Goal: Information Seeking & Learning: Learn about a topic

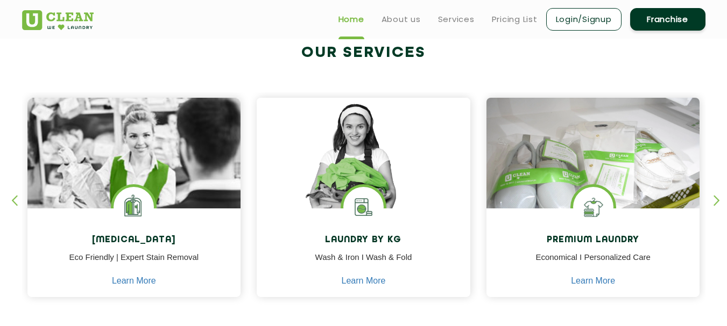
scroll to position [402, 0]
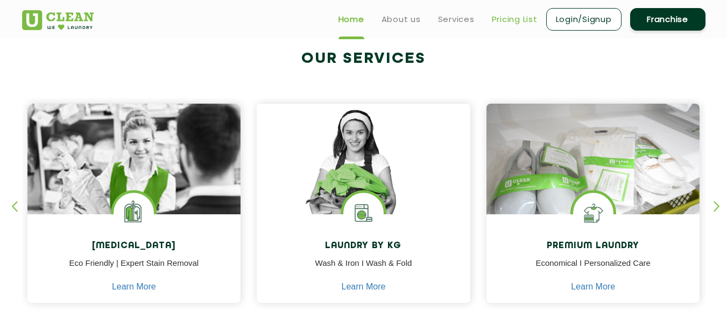
click at [516, 22] on link "Pricing List" at bounding box center [515, 19] width 46 height 13
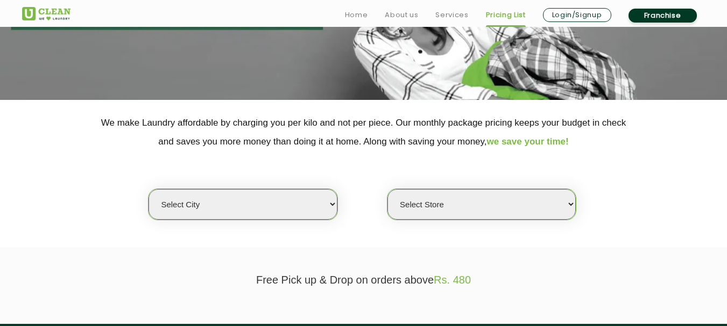
scroll to position [150, 0]
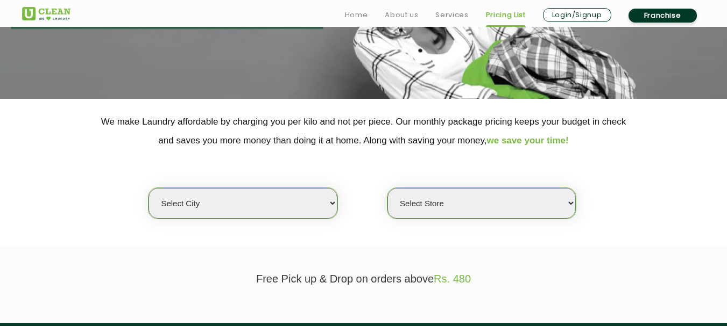
click at [267, 209] on select "Select city [GEOGRAPHIC_DATA] [GEOGRAPHIC_DATA] [GEOGRAPHIC_DATA] [GEOGRAPHIC_D…" at bounding box center [242, 203] width 188 height 31
select select "17"
click at [148, 188] on select "Select city [GEOGRAPHIC_DATA] [GEOGRAPHIC_DATA] [GEOGRAPHIC_DATA] [GEOGRAPHIC_D…" at bounding box center [242, 203] width 188 height 31
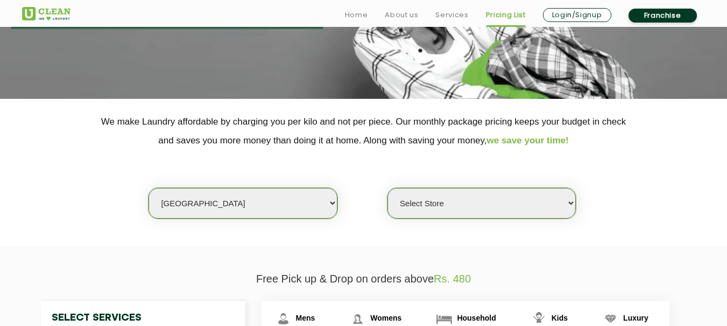
click at [420, 213] on select "Select Store [PERSON_NAME][GEOGRAPHIC_DATA] [GEOGRAPHIC_DATA] [GEOGRAPHIC_DATA]" at bounding box center [481, 203] width 188 height 31
select select "459"
click at [387, 188] on select "Select Store [PERSON_NAME][GEOGRAPHIC_DATA] [GEOGRAPHIC_DATA] [GEOGRAPHIC_DATA]" at bounding box center [481, 203] width 188 height 31
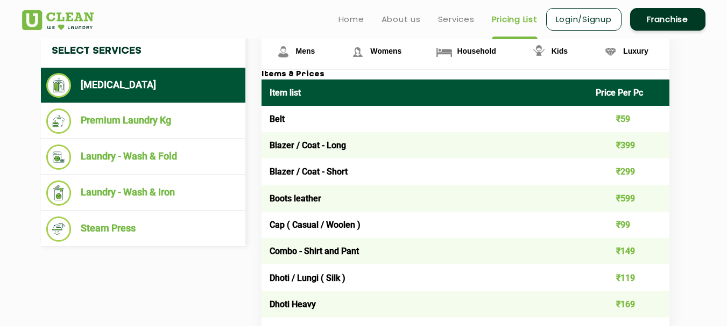
scroll to position [412, 0]
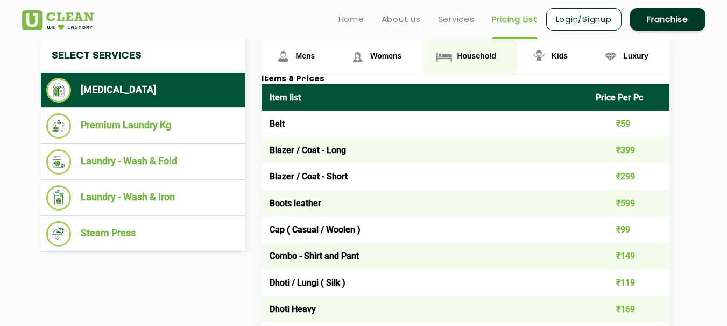
click at [482, 54] on span "Household" at bounding box center [476, 56] width 39 height 9
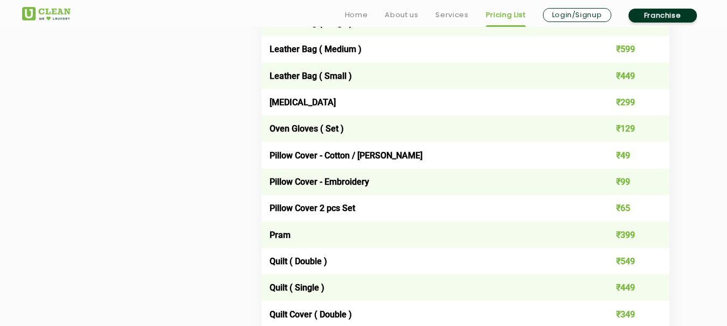
scroll to position [1397, 0]
